Goal: Task Accomplishment & Management: Use online tool/utility

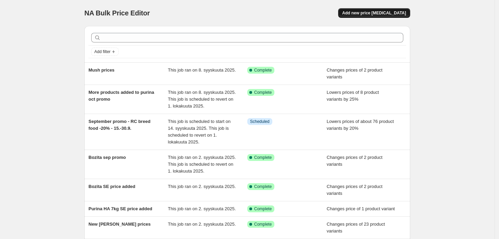
click at [386, 12] on span "Add new price [MEDICAL_DATA]" at bounding box center [374, 12] width 64 height 5
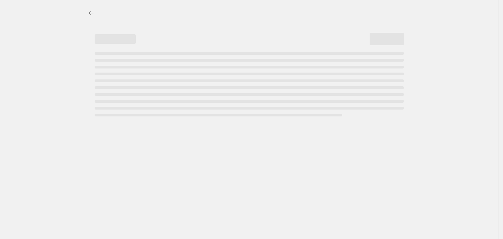
select select "percentage"
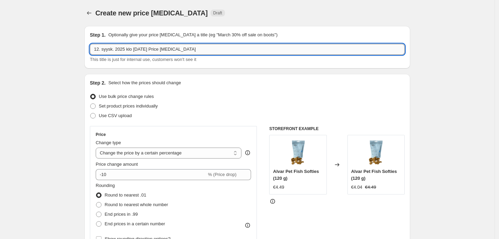
click at [211, 45] on input "12. syysk. 2025 klo [DATE] Price [MEDICAL_DATA]" at bounding box center [247, 49] width 315 height 11
paste input "September promo - GE selected foods -15% - 15.-30.9."
type input "September promo - GE selected foods -15% - 15.-30.9."
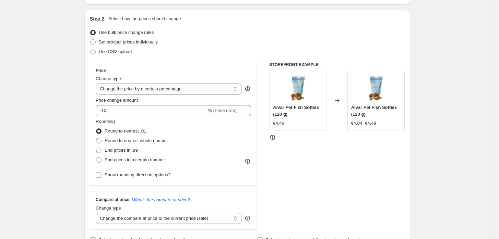
scroll to position [76, 0]
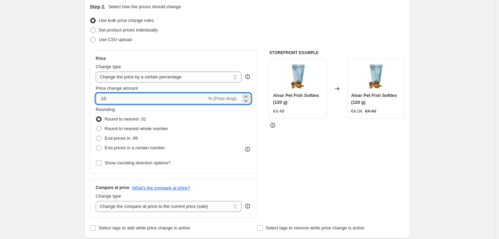
click at [163, 95] on input "-10" at bounding box center [151, 98] width 111 height 11
type input "-15"
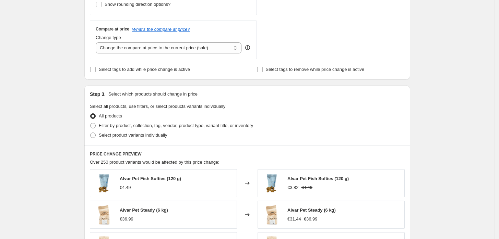
scroll to position [266, 0]
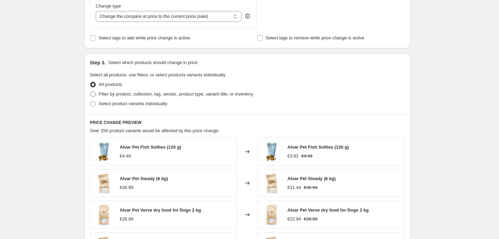
click at [165, 93] on span "Filter by product, collection, tag, vendor, product type, variant title, or inv…" at bounding box center [176, 94] width 154 height 5
click at [90, 92] on input "Filter by product, collection, tag, vendor, product type, variant title, or inv…" at bounding box center [90, 92] width 0 height 0
radio input "true"
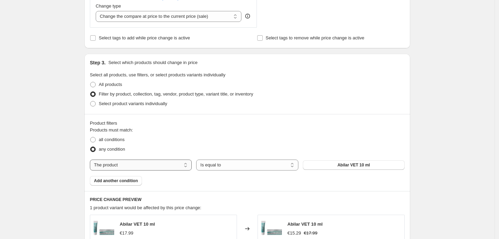
click at [141, 162] on select "The product The product's collection The product's tag The product's vendor The…" at bounding box center [141, 165] width 102 height 11
select select "collection"
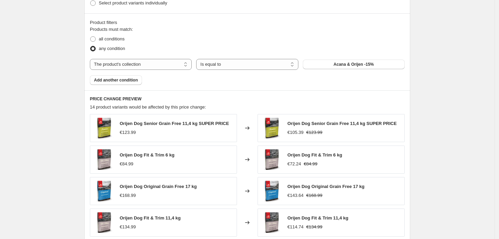
scroll to position [381, 0]
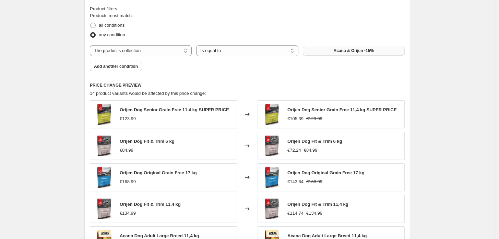
click at [351, 51] on span "Acana & Orijen -15%" at bounding box center [353, 50] width 40 height 5
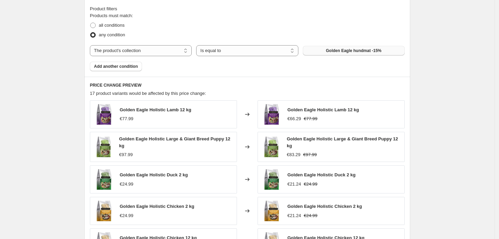
click at [450, 101] on div "Create new price [MEDICAL_DATA]. This page is ready Create new price [MEDICAL_D…" at bounding box center [247, 20] width 494 height 803
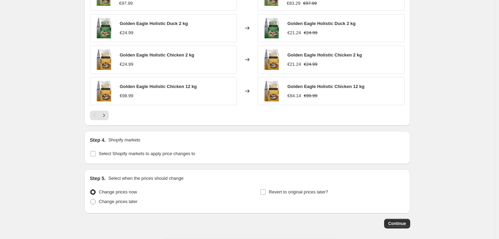
scroll to position [563, 0]
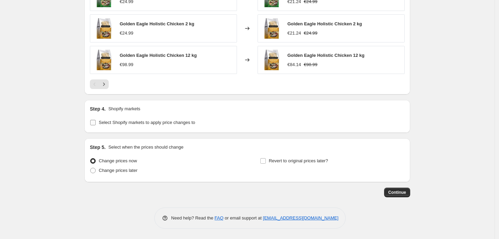
click at [154, 123] on span "Select Shopify markets to apply price changes to" at bounding box center [147, 122] width 96 height 5
click at [96, 123] on input "Select Shopify markets to apply price changes to" at bounding box center [92, 122] width 5 height 5
checkbox input "true"
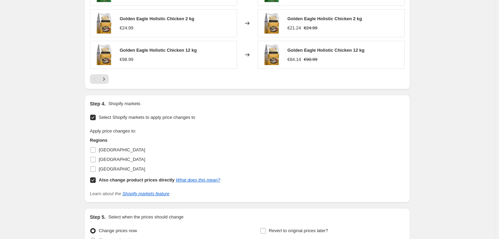
scroll to position [639, 0]
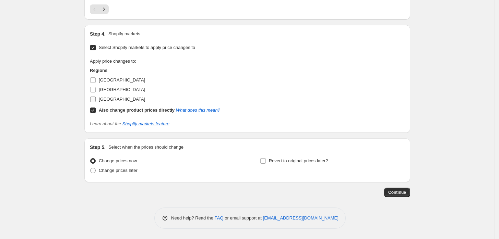
click at [107, 98] on span "[GEOGRAPHIC_DATA]" at bounding box center [122, 99] width 46 height 5
click at [96, 98] on input "[GEOGRAPHIC_DATA]" at bounding box center [92, 99] width 5 height 5
checkbox input "true"
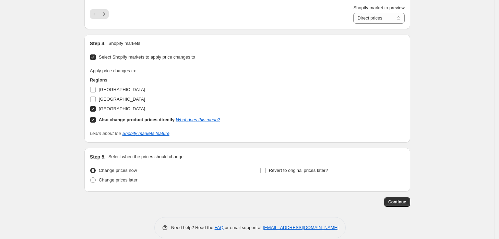
click at [370, 105] on div "Apply price changes to: Regions [GEOGRAPHIC_DATA] [GEOGRAPHIC_DATA] [GEOGRAPHIC…" at bounding box center [247, 96] width 315 height 57
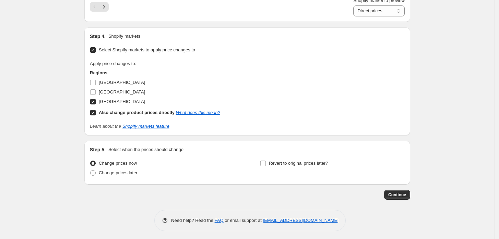
scroll to position [648, 0]
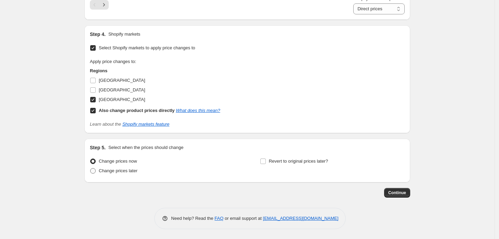
click at [107, 173] on span "Change prices later" at bounding box center [118, 170] width 39 height 5
click at [90, 169] on input "Change prices later" at bounding box center [90, 168] width 0 height 0
radio input "true"
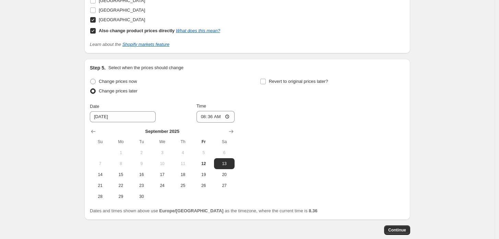
scroll to position [765, 0]
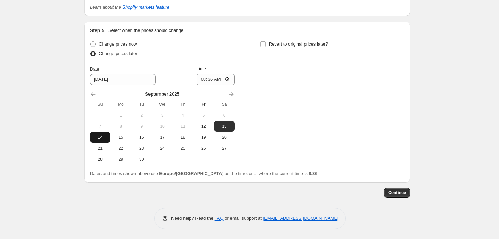
drag, startPoint x: 103, startPoint y: 138, endPoint x: 111, endPoint y: 139, distance: 8.6
click at [103, 138] on span "14" at bounding box center [100, 137] width 15 height 5
type input "[DATE]"
click at [214, 75] on input "08:36" at bounding box center [215, 80] width 38 height 12
type input "23:59"
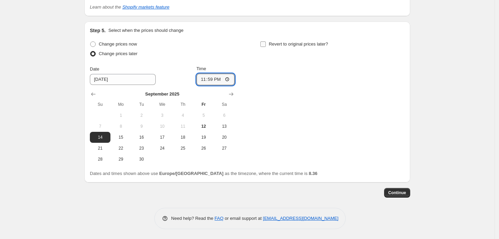
click at [287, 41] on span "Revert to original prices later?" at bounding box center [298, 43] width 59 height 5
click at [266, 41] on input "Revert to original prices later?" at bounding box center [262, 43] width 5 height 5
checkbox input "true"
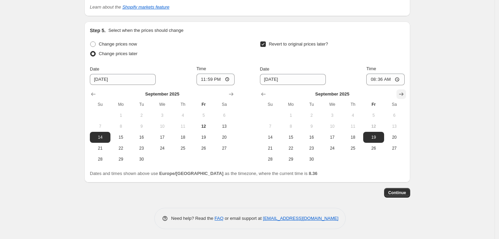
click at [403, 96] on icon "Show next month, October 2025" at bounding box center [401, 94] width 7 height 7
click at [335, 115] on span "1" at bounding box center [332, 115] width 15 height 5
type input "[DATE]"
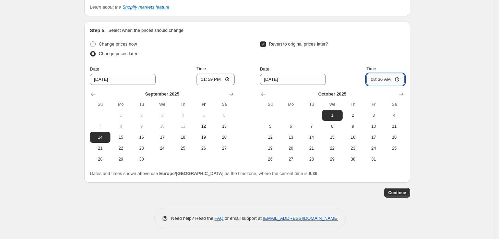
click at [385, 80] on input "08:36" at bounding box center [385, 80] width 38 height 12
type input "12:00"
drag, startPoint x: 452, startPoint y: 92, endPoint x: 461, endPoint y: 96, distance: 9.4
click at [400, 196] on button "Continue" at bounding box center [397, 193] width 26 height 10
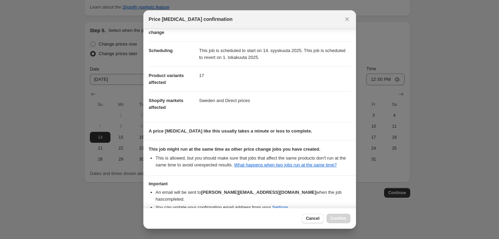
scroll to position [72, 0]
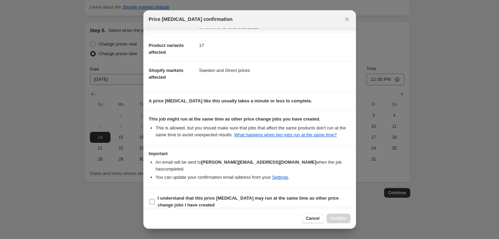
click at [225, 196] on b "I understand that this price [MEDICAL_DATA] may run at the same time as other p…" at bounding box center [248, 202] width 181 height 12
click at [155, 199] on input "I understand that this price [MEDICAL_DATA] may run at the same time as other p…" at bounding box center [151, 201] width 5 height 5
checkbox input "true"
click at [331, 220] on span "Confirm" at bounding box center [338, 218] width 16 height 5
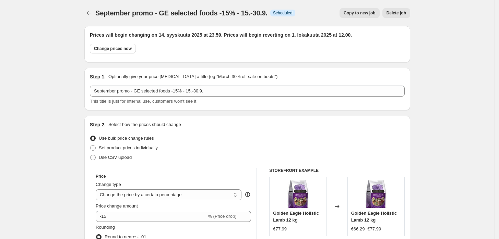
scroll to position [765, 0]
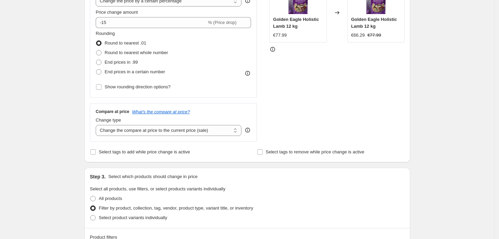
scroll to position [0, 0]
